Goal: Find contact information: Find contact information

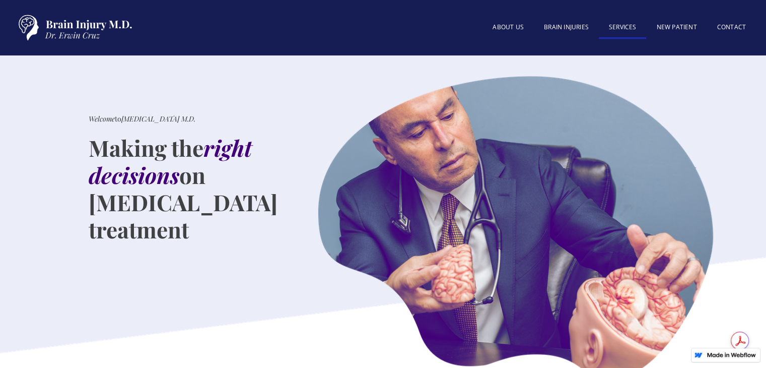
click at [622, 26] on link "SERVICES" at bounding box center [623, 28] width 48 height 22
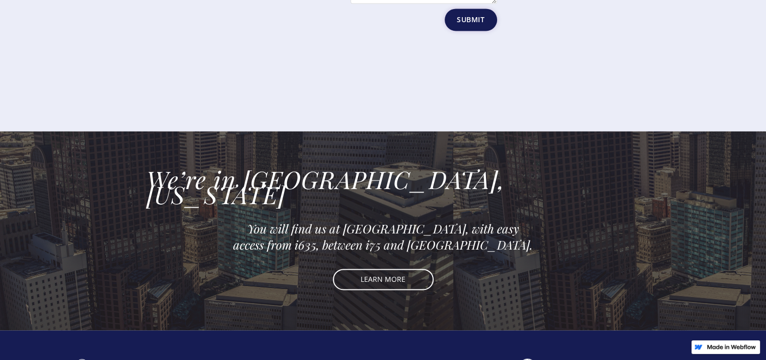
scroll to position [1666, 0]
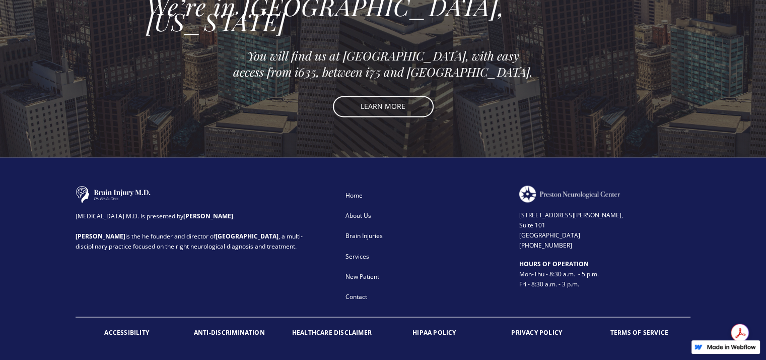
click at [355, 291] on div "Contact" at bounding box center [426, 296] width 161 height 10
